Goal: Task Accomplishment & Management: Manage account settings

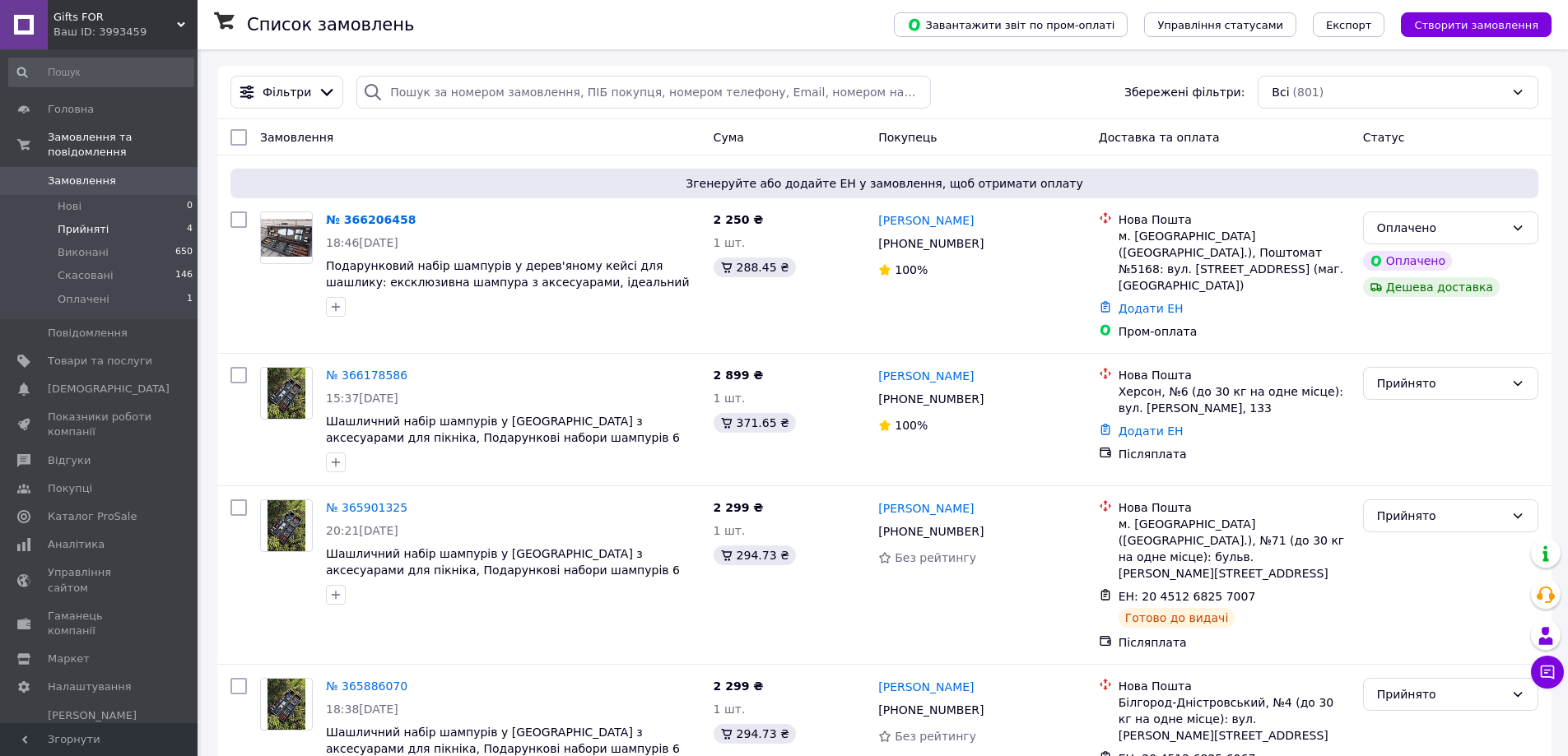
click at [84, 222] on span "Прийняті" at bounding box center [84, 230] width 51 height 15
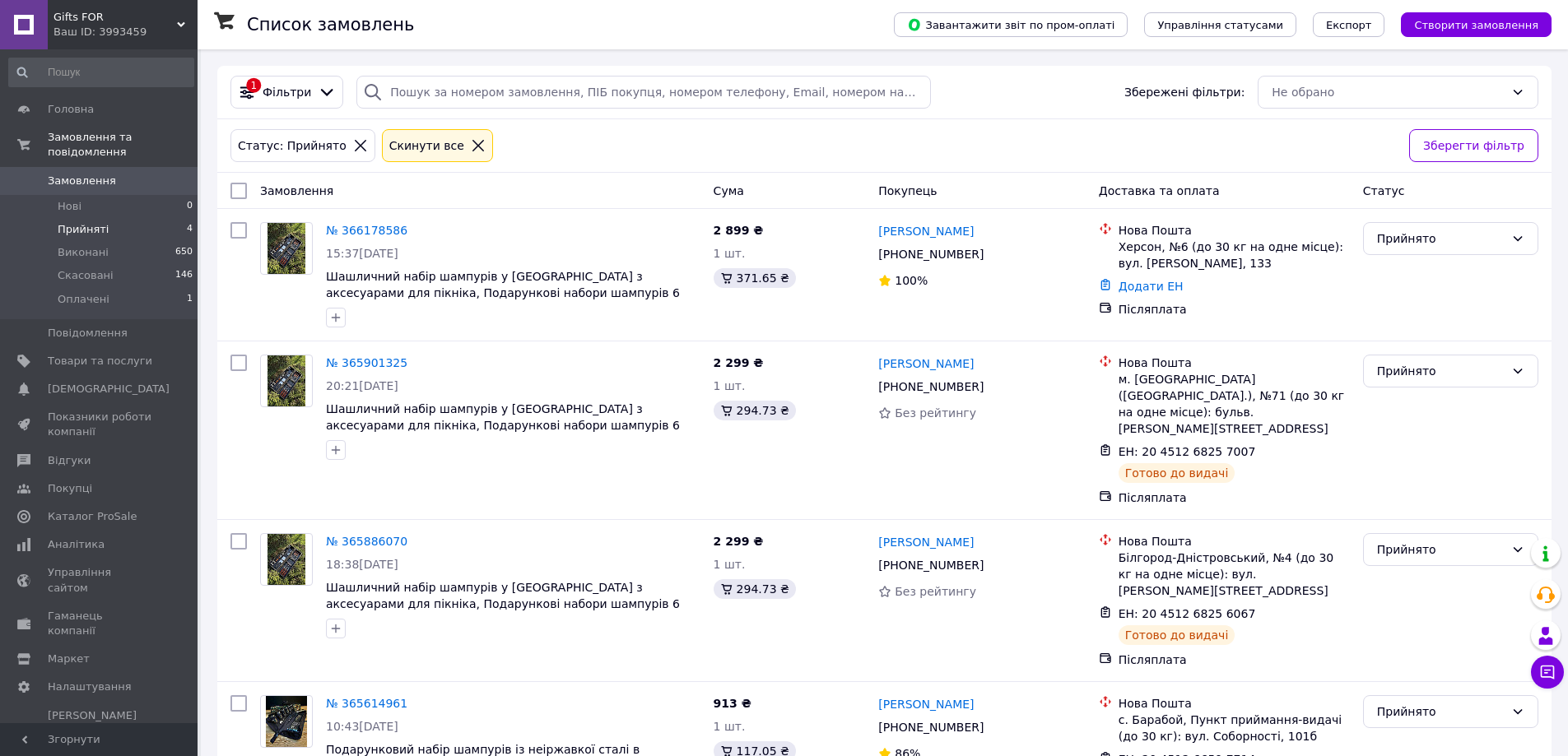
scroll to position [39, 0]
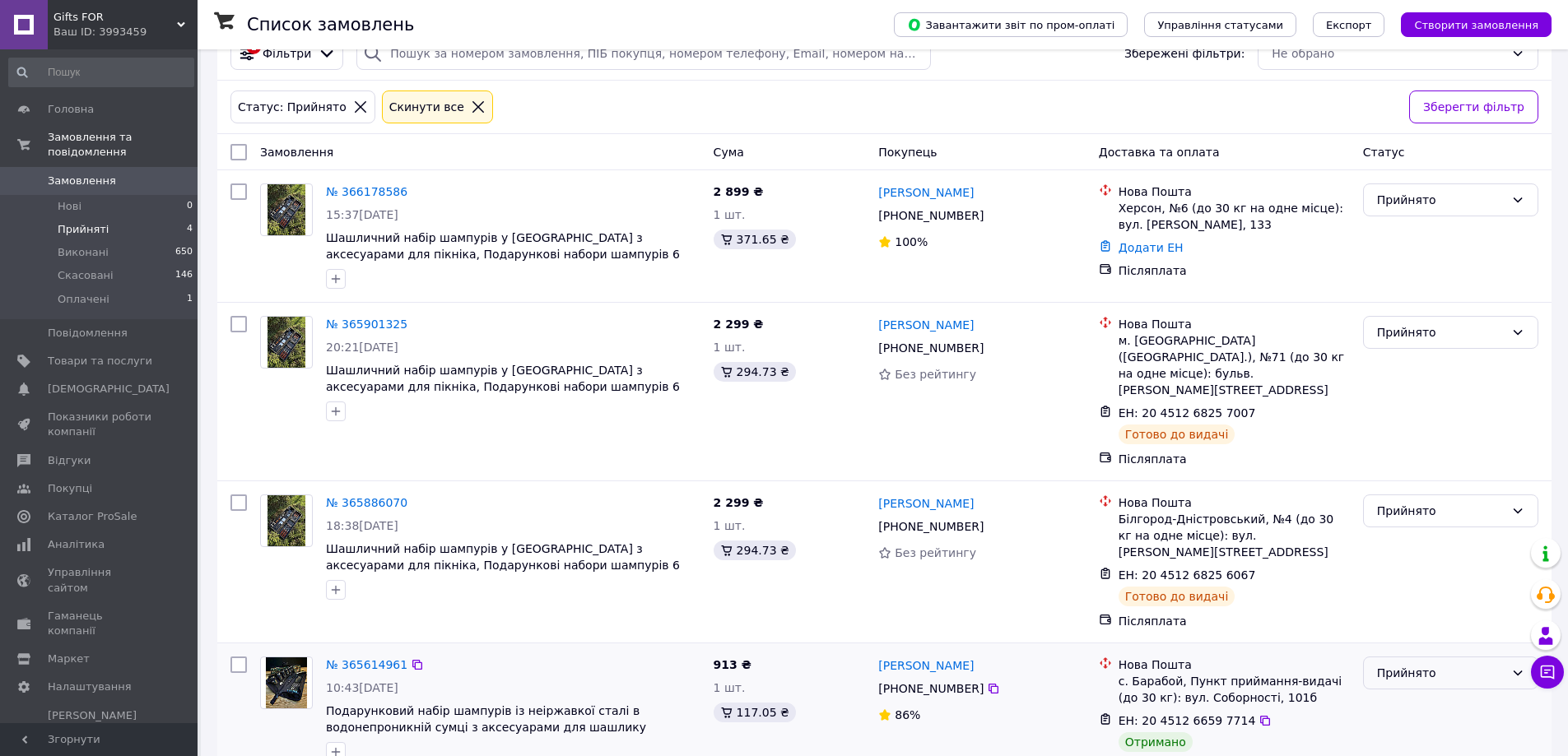
click at [1409, 664] on div "Прийнято" at bounding box center [1441, 672] width 127 height 18
click at [1392, 668] on li "Виконано" at bounding box center [1450, 659] width 174 height 29
click at [74, 538] on span "Аналітика" at bounding box center [76, 545] width 57 height 15
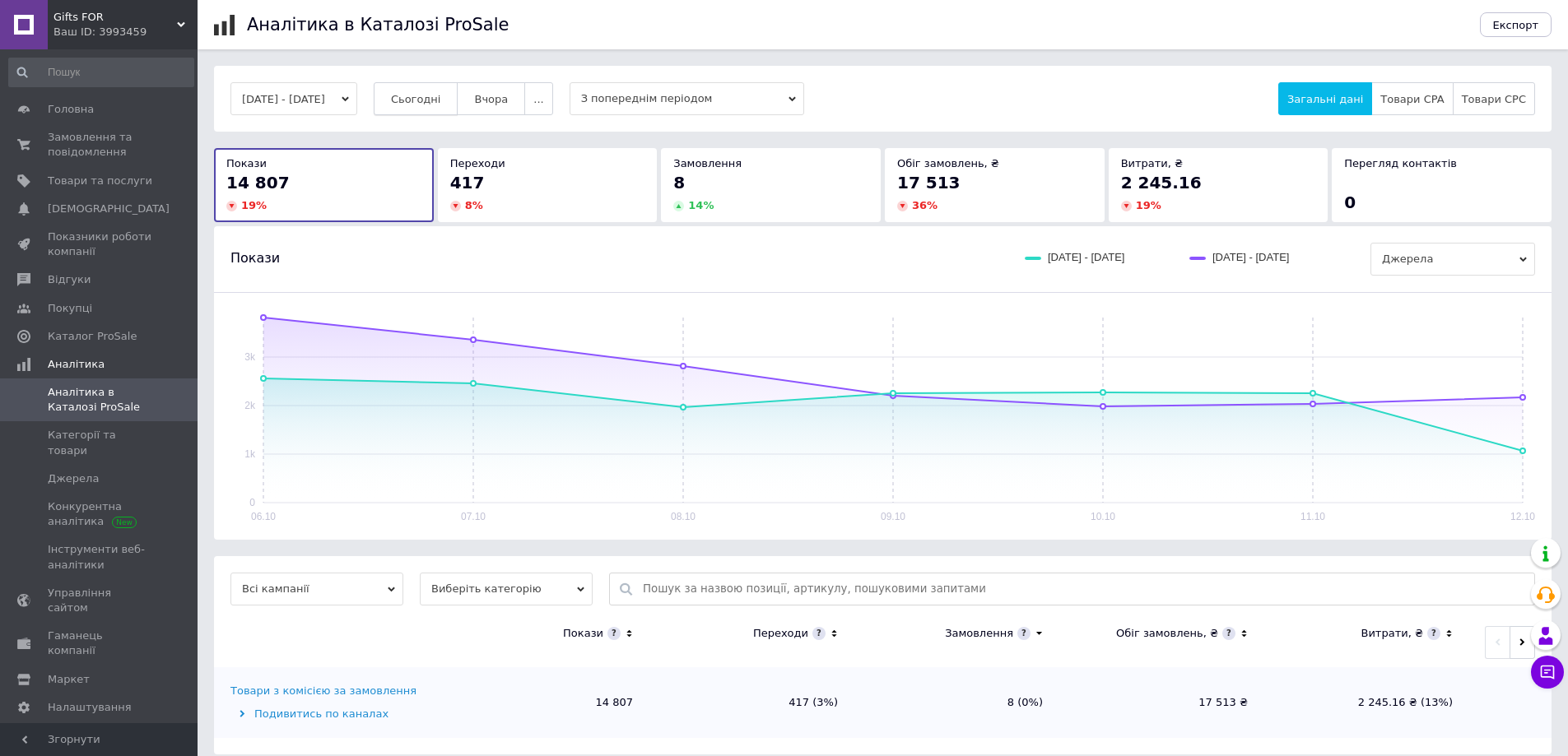
click at [437, 104] on span "Сьогодні" at bounding box center [416, 99] width 50 height 12
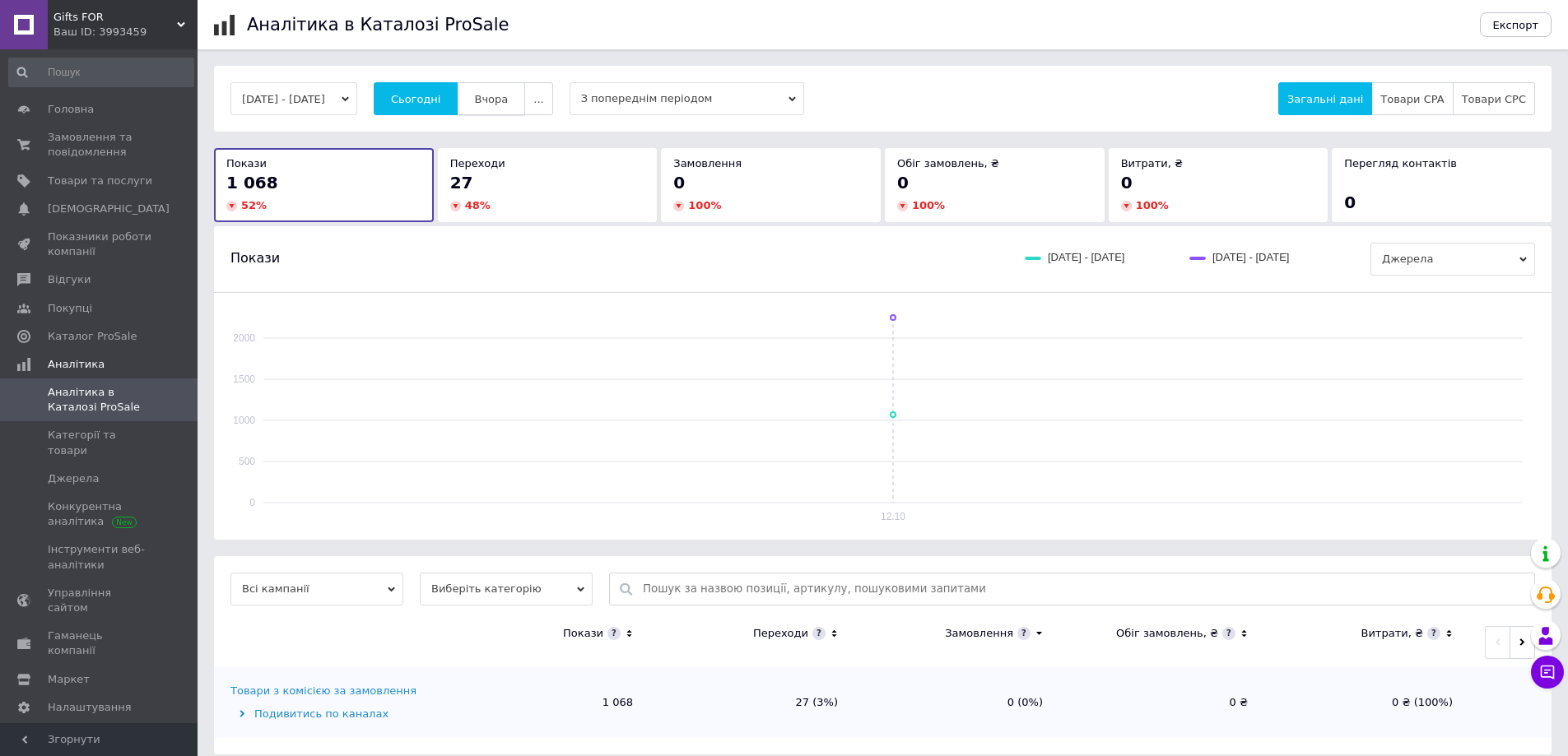
click at [508, 94] on span "Вчора" at bounding box center [491, 99] width 34 height 12
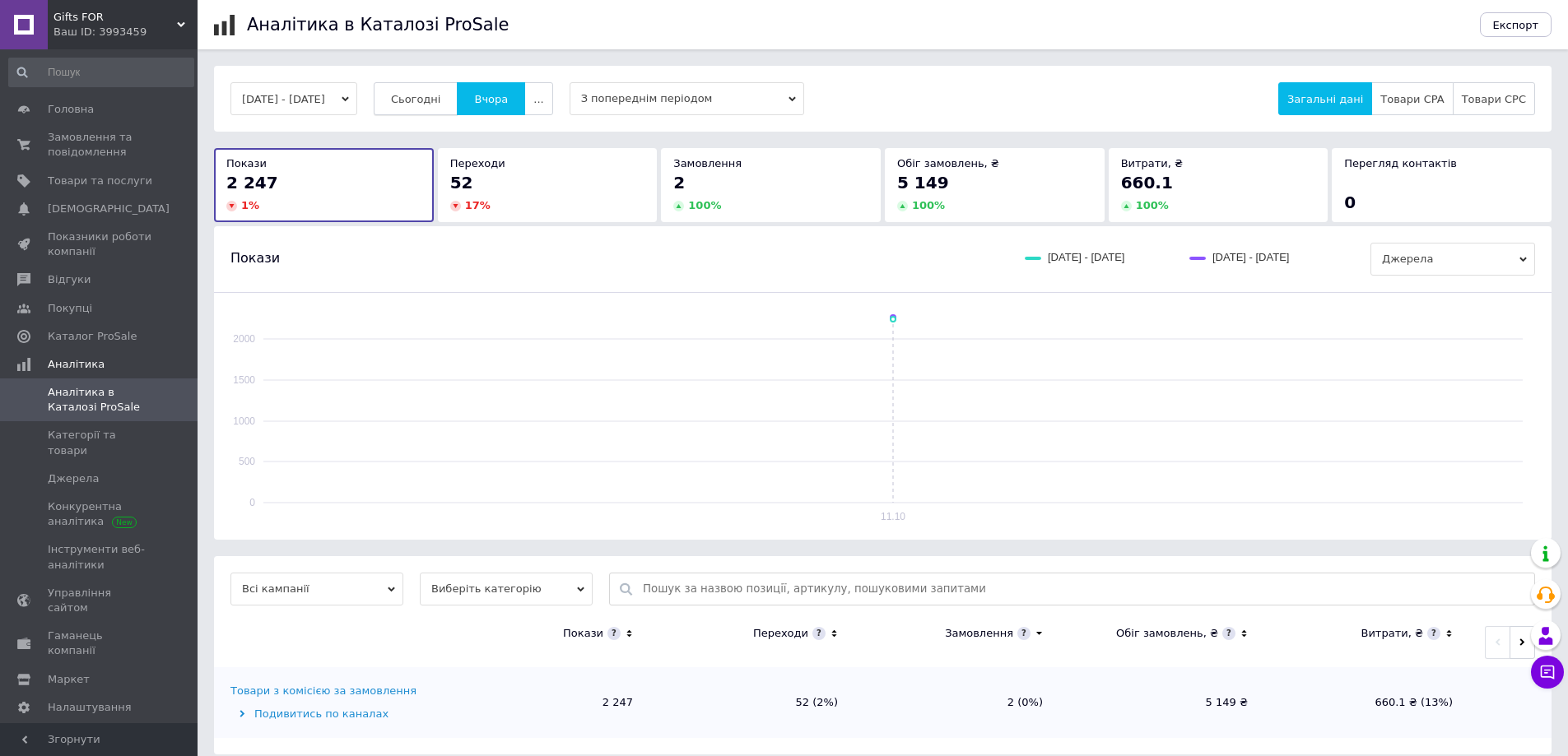
click at [441, 97] on span "Сьогодні" at bounding box center [416, 99] width 50 height 12
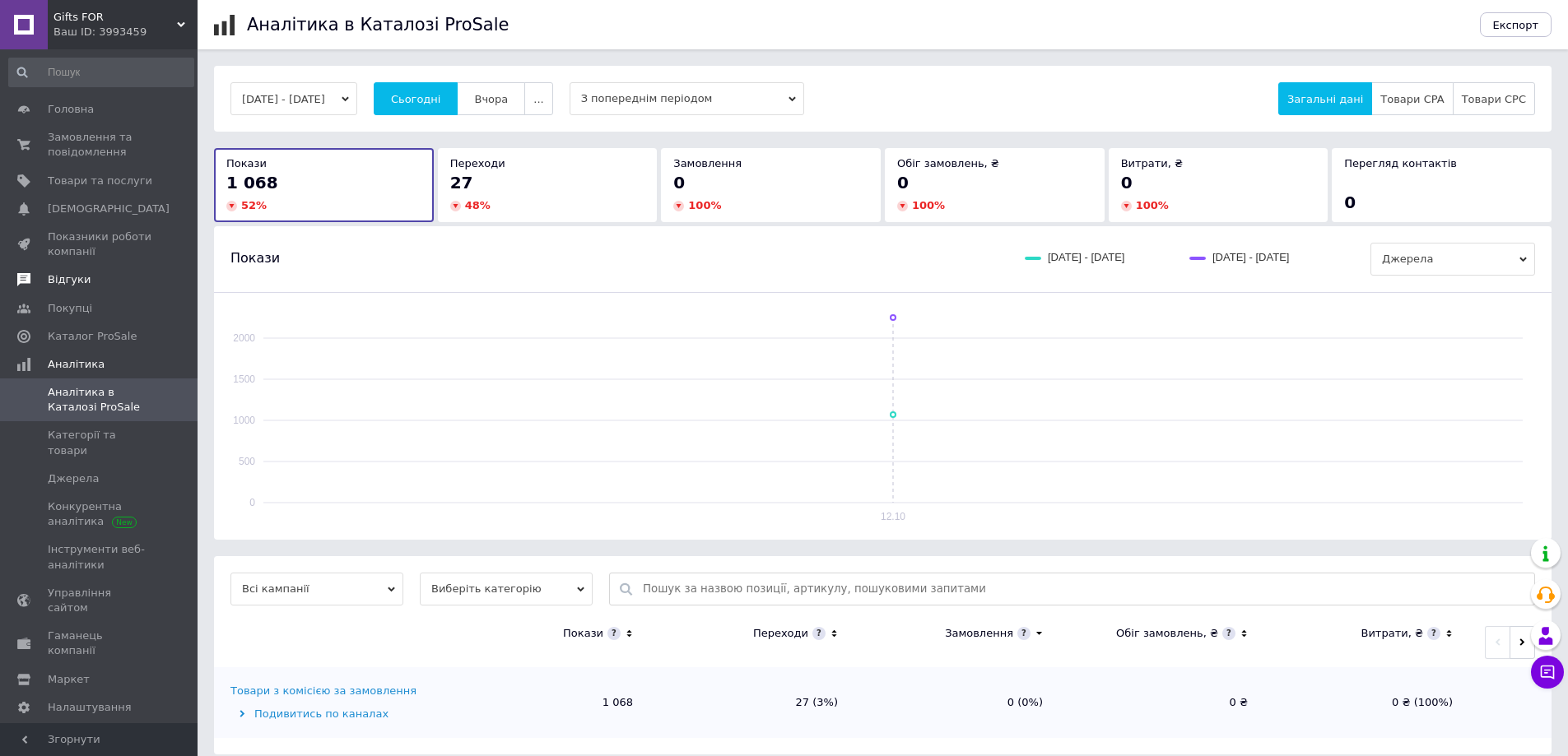
click at [111, 285] on span "Відгуки" at bounding box center [100, 280] width 104 height 15
